Goal: Complete application form

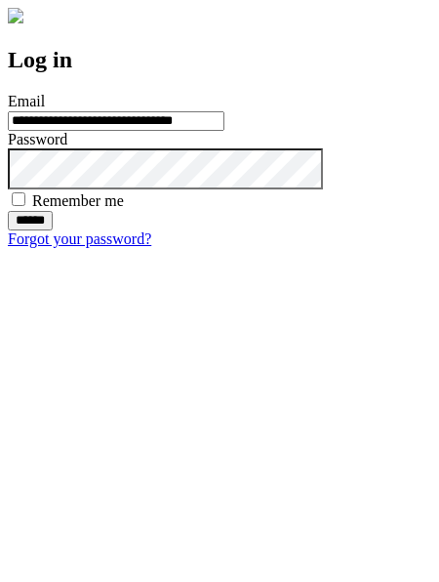
type input "**********"
click at [53, 230] on input "******" at bounding box center [30, 221] width 45 height 20
type input "**********"
click at [53, 230] on input "******" at bounding box center [30, 221] width 45 height 20
